Goal: Communication & Community: Ask a question

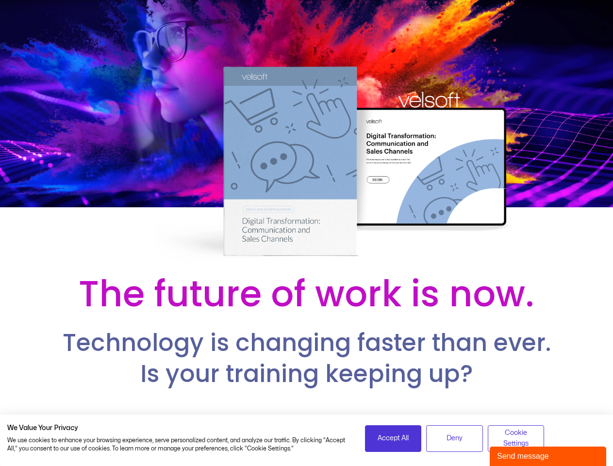
click at [306, 233] on div at bounding box center [306, 133] width 613 height 267
click at [393, 438] on span "Accept All" at bounding box center [392, 438] width 31 height 11
click at [454, 438] on span "Deny" at bounding box center [454, 438] width 16 height 11
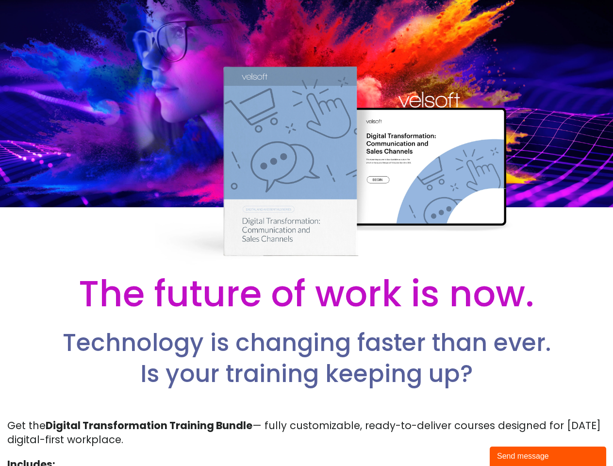
click at [516, 438] on p "Get the Digital Transformation Training Bundle — fully customizable, ready-to-d…" at bounding box center [306, 432] width 598 height 29
click at [548, 456] on div "Send message" at bounding box center [548, 456] width 102 height 12
